Goal: Information Seeking & Learning: Understand process/instructions

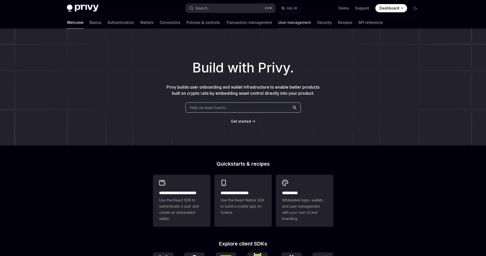
click at [278, 23] on link "User management" at bounding box center [294, 22] width 33 height 12
type textarea "*"
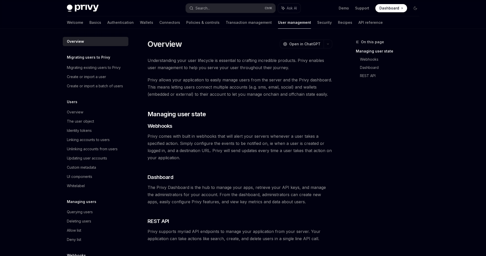
scroll to position [62, 0]
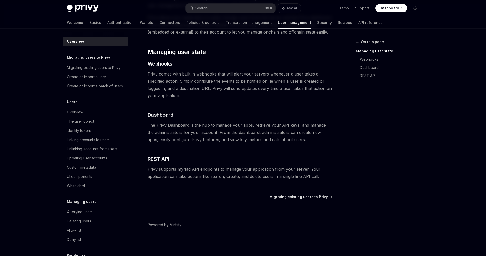
click at [297, 203] on div "Migrating existing users to Privy Powered by [PERSON_NAME]" at bounding box center [240, 226] width 185 height 62
click at [295, 198] on span "Migrating existing users to Privy" at bounding box center [298, 197] width 59 height 5
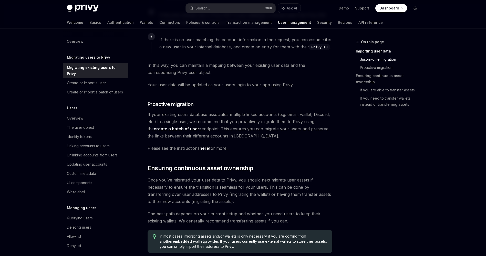
scroll to position [418, 0]
